Goal: Transaction & Acquisition: Purchase product/service

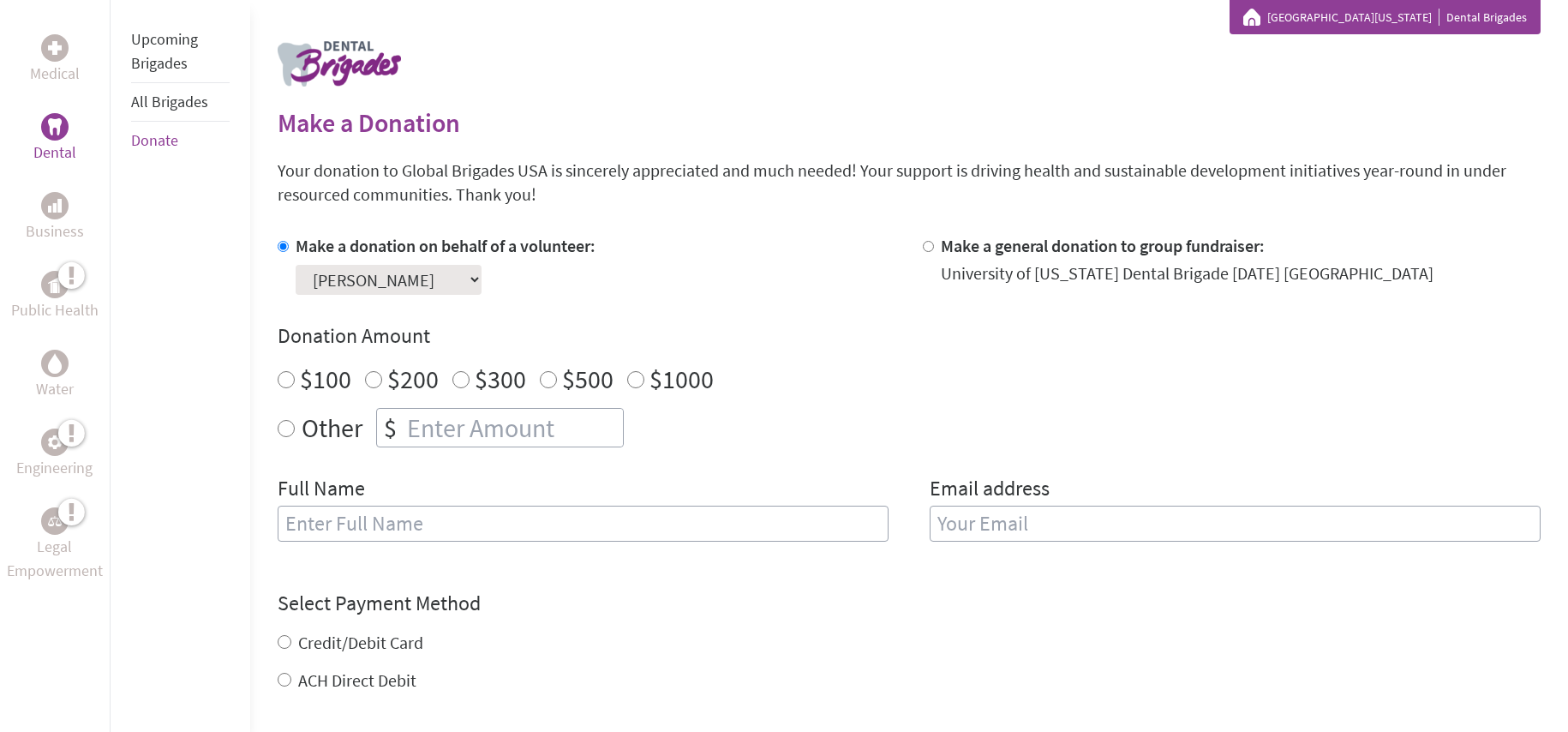
scroll to position [403, 0]
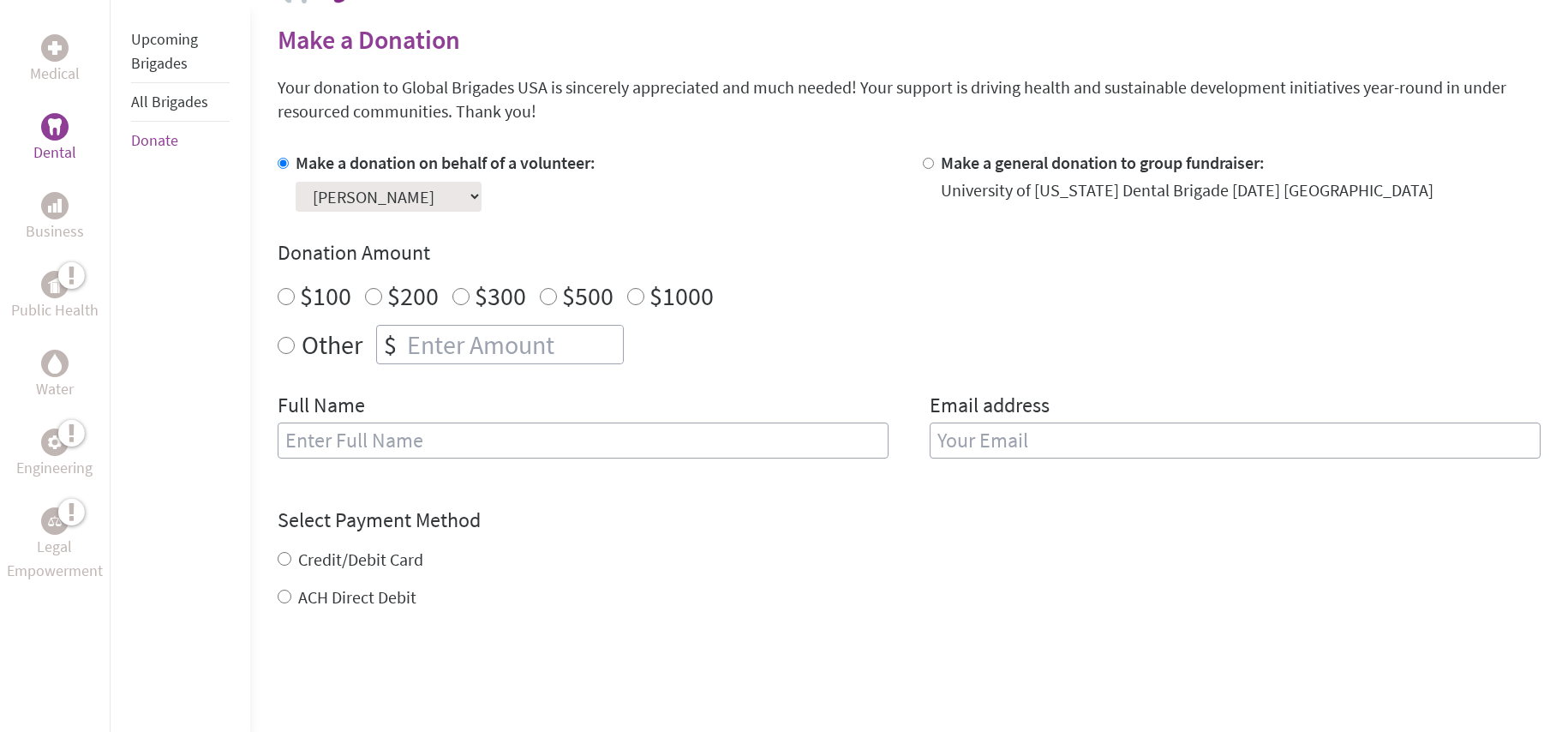
click at [284, 292] on input "$100" at bounding box center [285, 296] width 17 height 17
radio input "true"
click at [368, 447] on input "text" at bounding box center [582, 440] width 610 height 36
type input "[PERSON_NAME]"
type input "[EMAIL_ADDRESS][DOMAIN_NAME]"
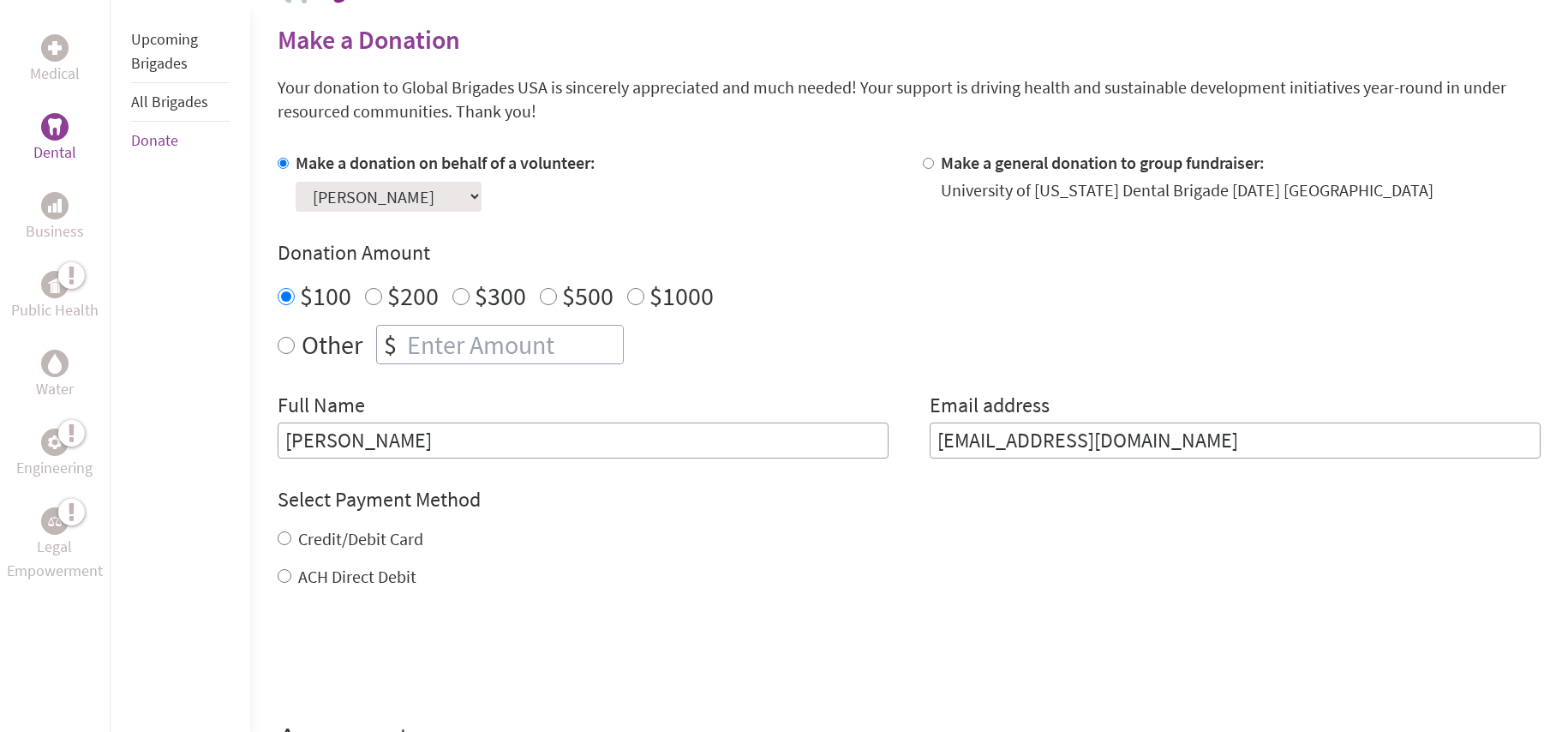
click at [281, 539] on input "Credit/Debit Card" at bounding box center [284, 539] width 14 height 14
radio input "true"
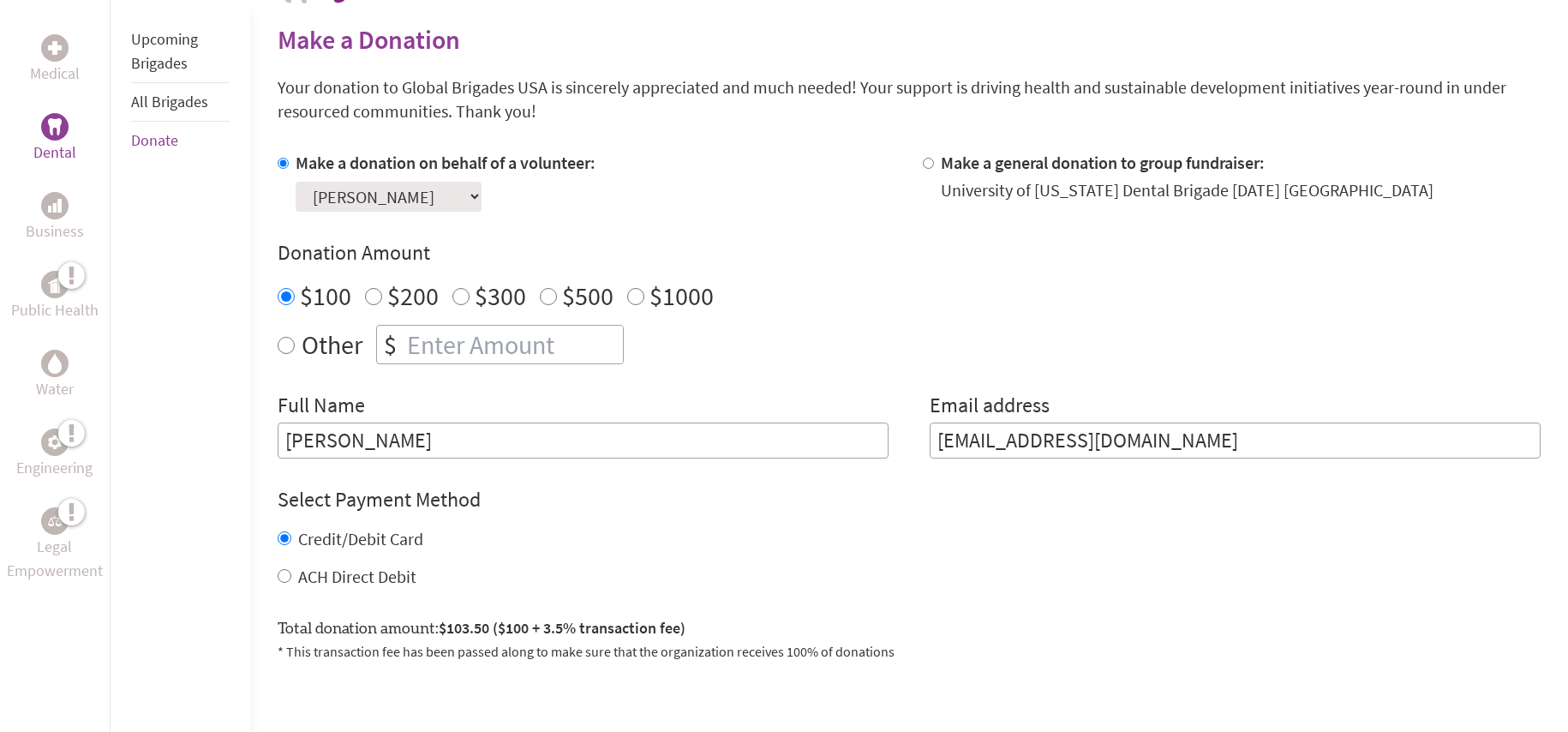
click at [280, 573] on input "ACH Direct Debit" at bounding box center [284, 576] width 14 height 14
radio input "true"
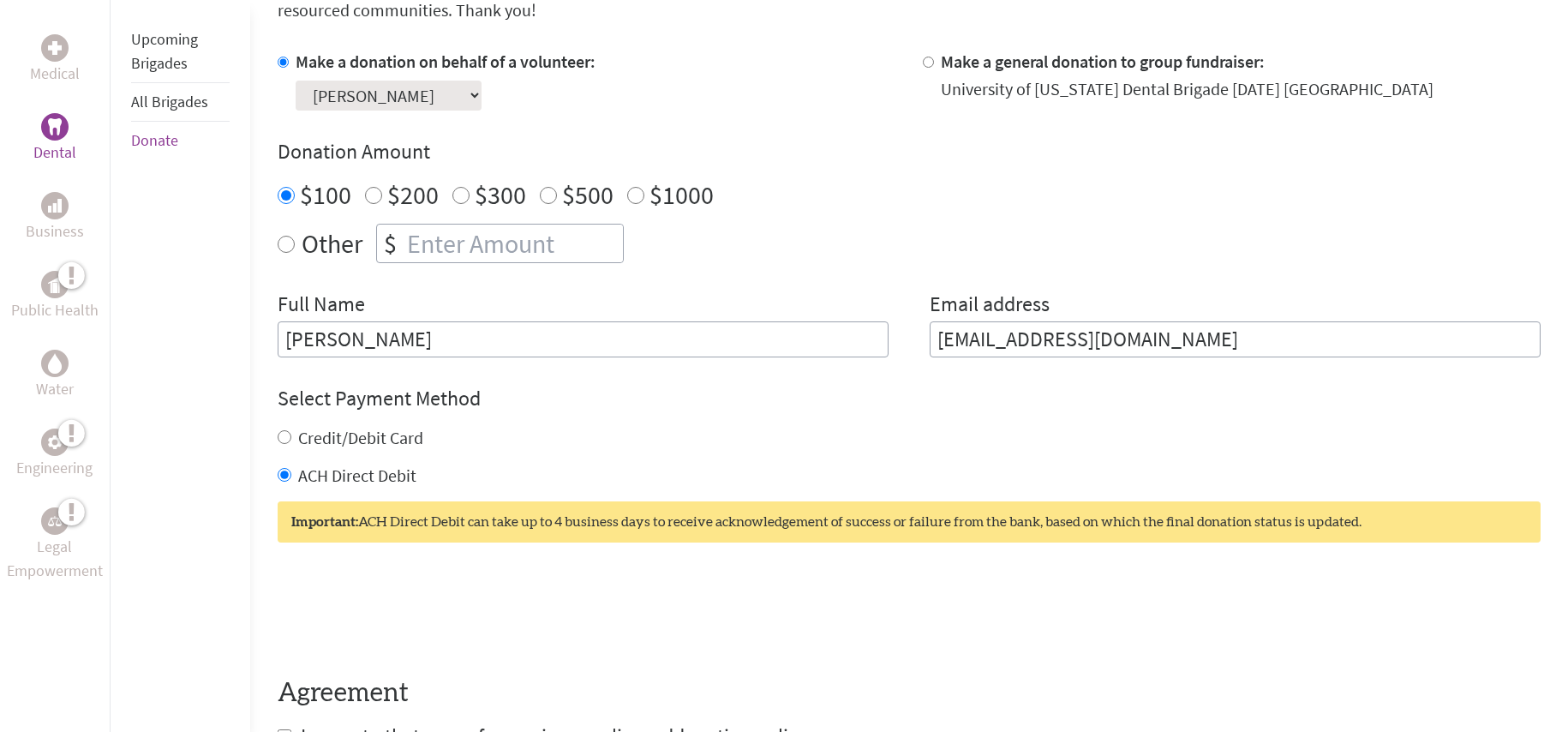
scroll to position [424, 0]
